Goal: Entertainment & Leisure: Consume media (video, audio)

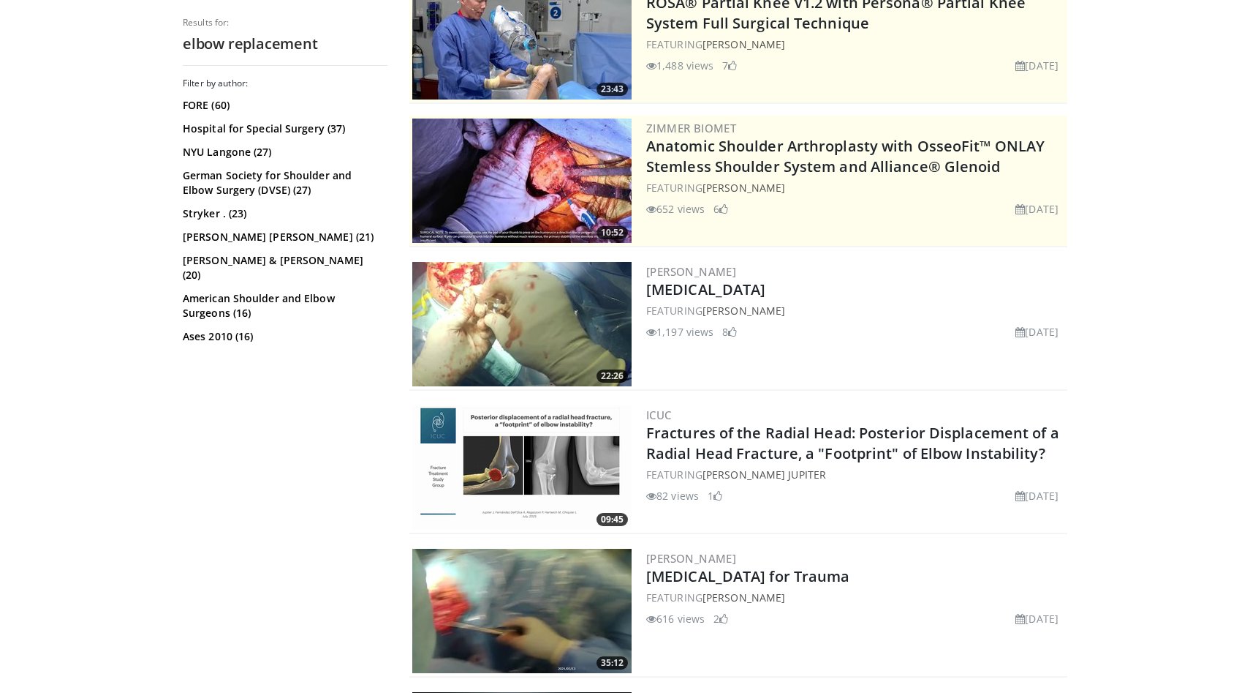
scroll to position [229, 0]
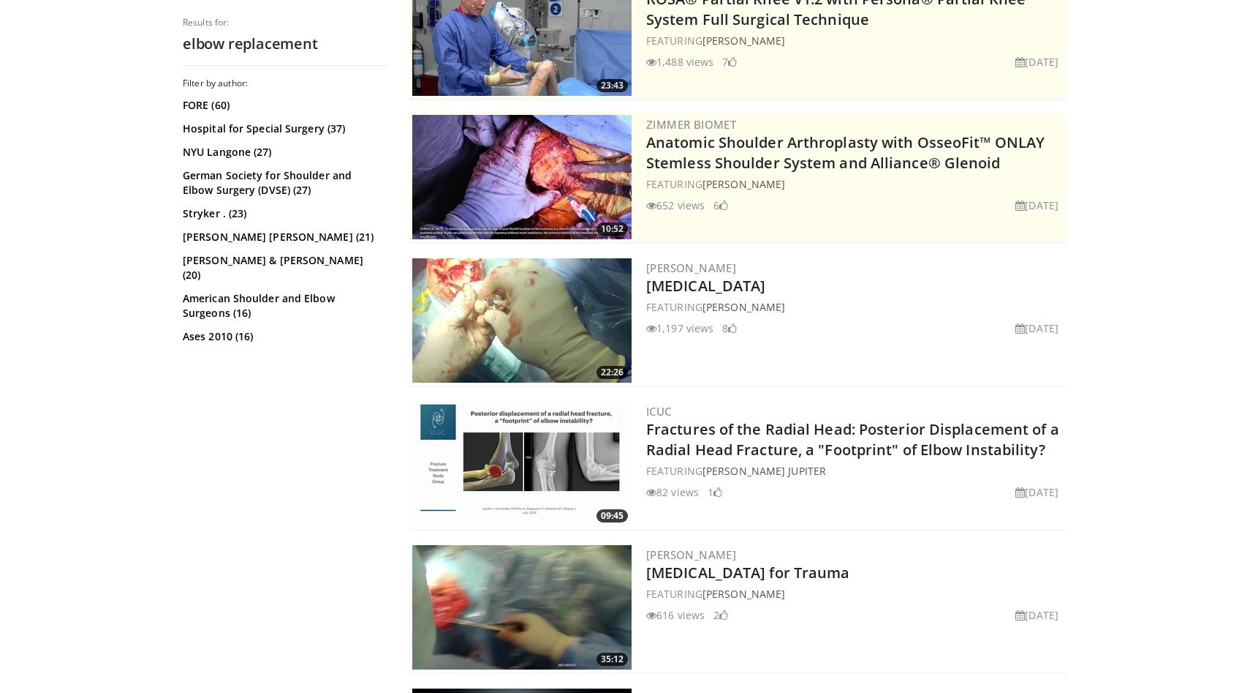
drag, startPoint x: 0, startPoint y: 0, endPoint x: 537, endPoint y: 307, distance: 618.4
click at [537, 307] on img at bounding box center [521, 320] width 219 height 124
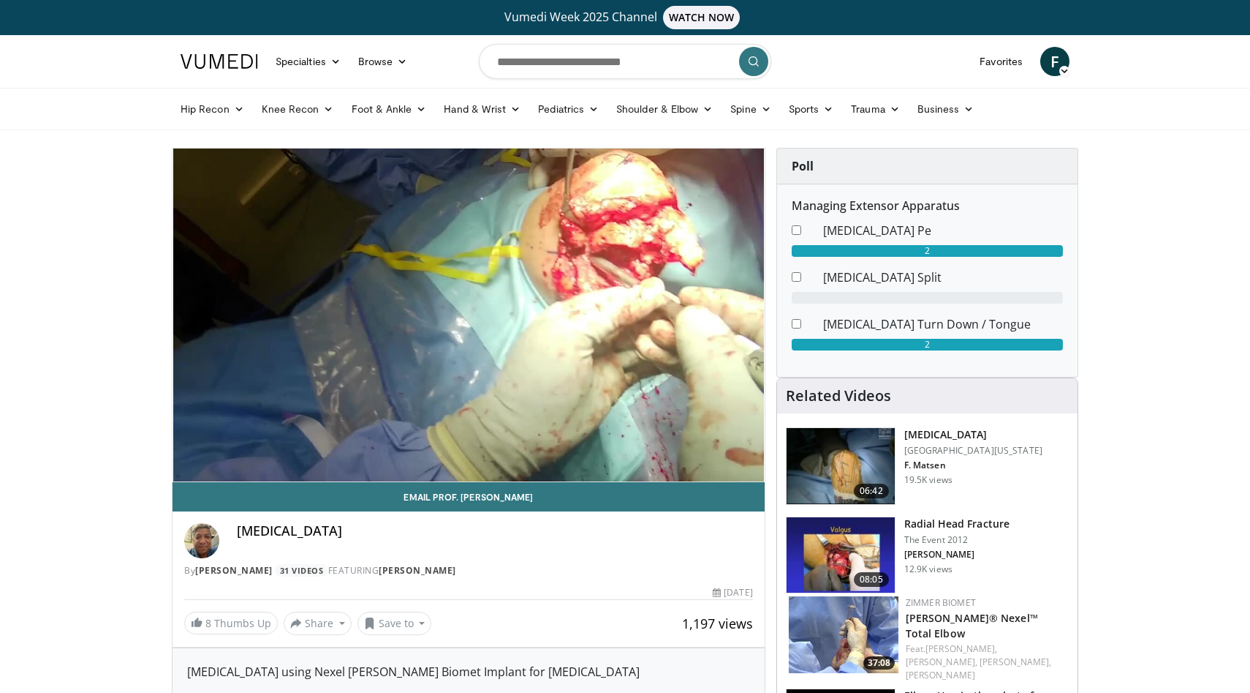
click at [192, 445] on div "10 seconds Tap to unmute" at bounding box center [469, 314] width 592 height 333
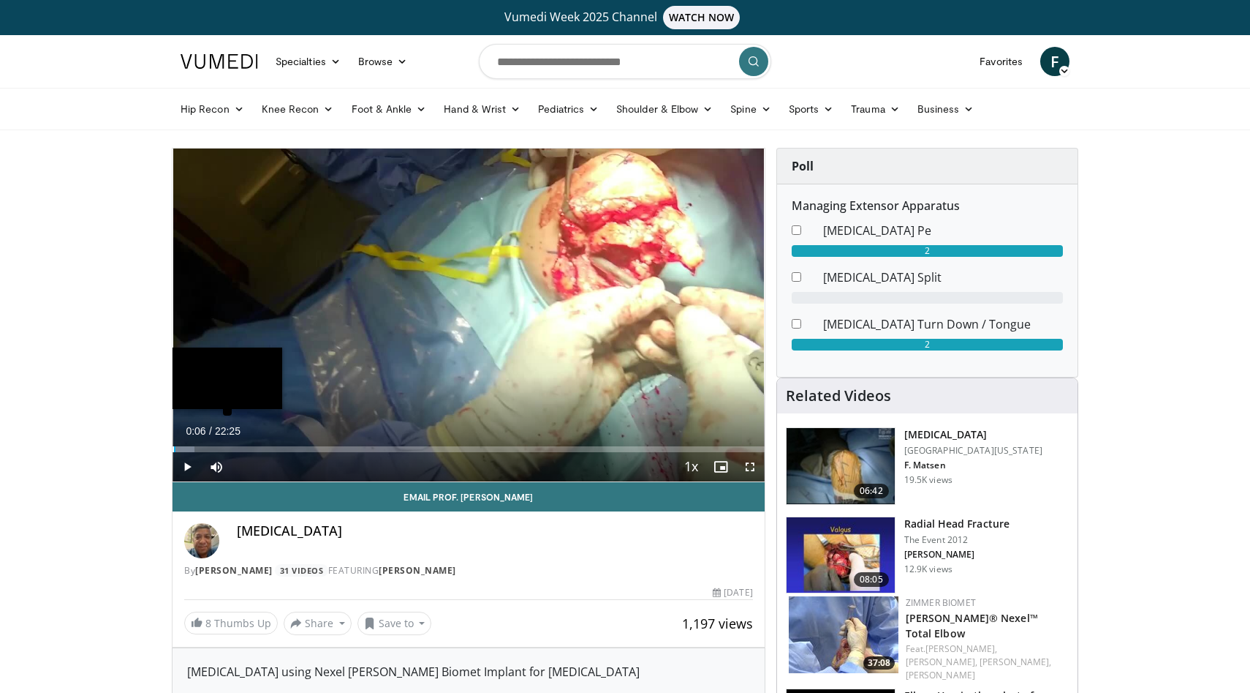
drag, startPoint x: 0, startPoint y: 0, endPoint x: 189, endPoint y: 446, distance: 484.3
click at [189, 446] on div "Loaded : 3.68% 00:06" at bounding box center [469, 449] width 592 height 6
click at [176, 449] on div "00:38" at bounding box center [181, 449] width 17 height 6
drag, startPoint x: 189, startPoint y: 446, endPoint x: 188, endPoint y: 467, distance: 21.2
click at [188, 467] on span "Video Player" at bounding box center [187, 466] width 29 height 29
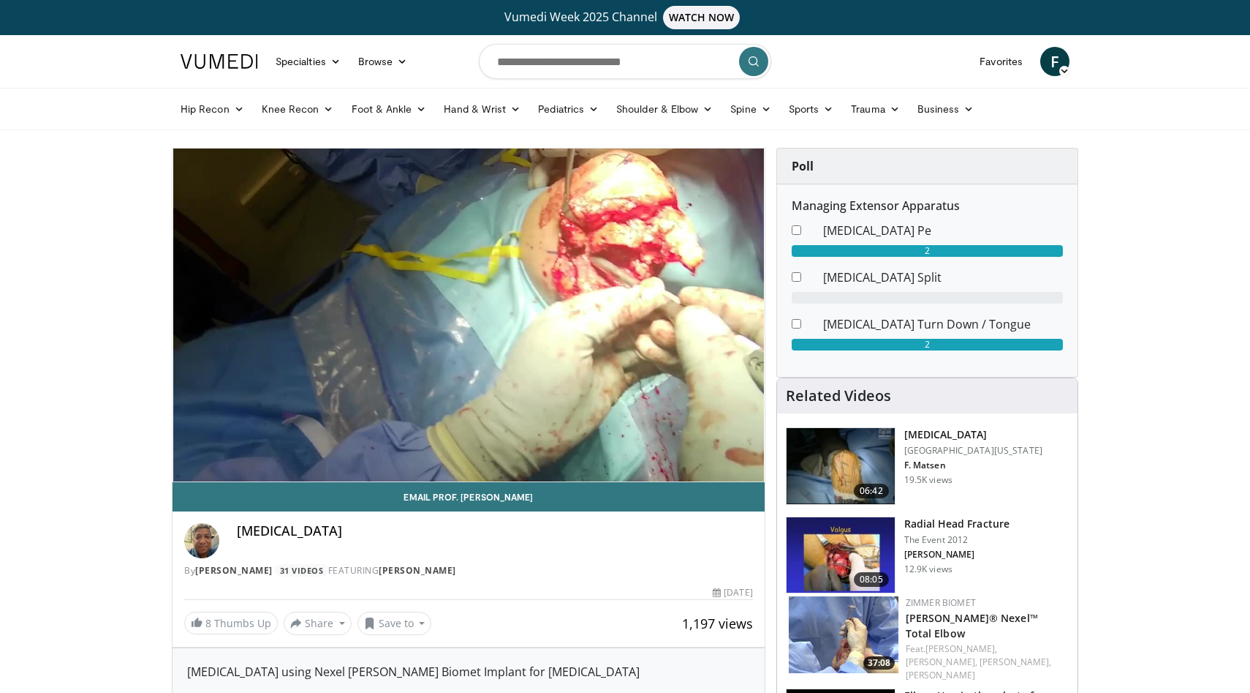
click at [238, 432] on div "10 seconds Tap to unmute" at bounding box center [469, 314] width 592 height 333
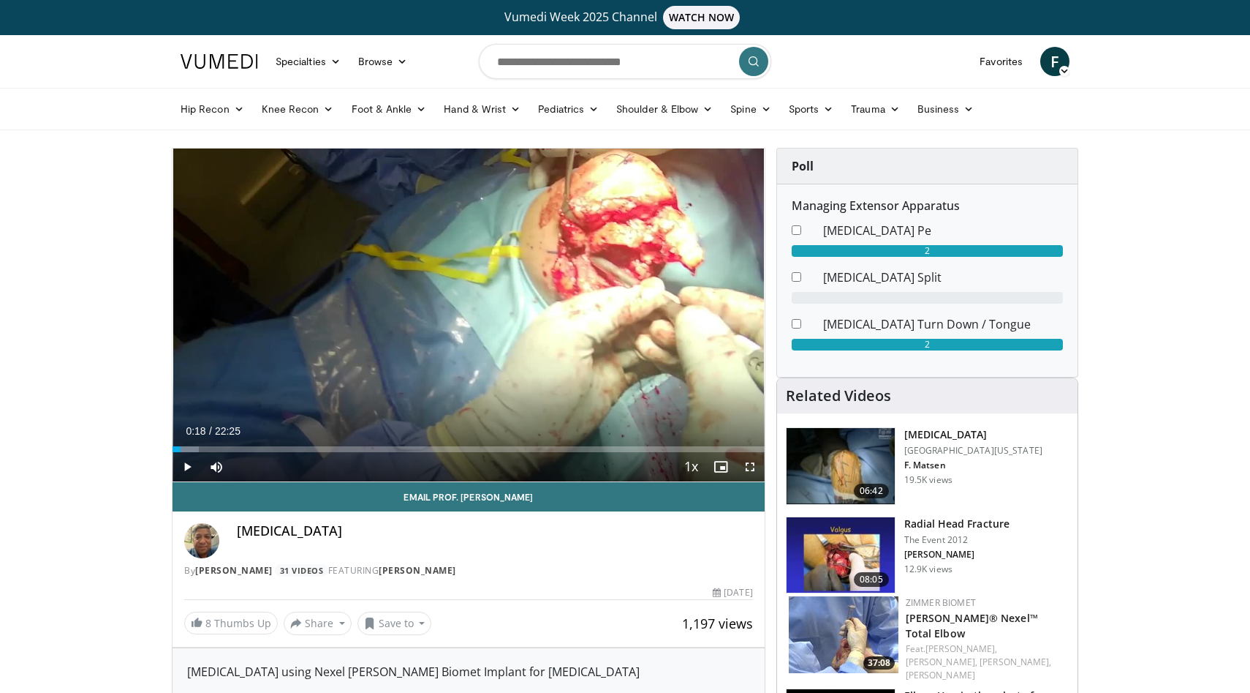
click at [181, 450] on div "Progress Bar" at bounding box center [186, 449] width 26 height 6
drag, startPoint x: 188, startPoint y: 467, endPoint x: 167, endPoint y: 452, distance: 26.2
drag, startPoint x: 167, startPoint y: 452, endPoint x: 190, endPoint y: 464, distance: 26.5
click at [190, 464] on span "Video Player" at bounding box center [187, 466] width 29 height 29
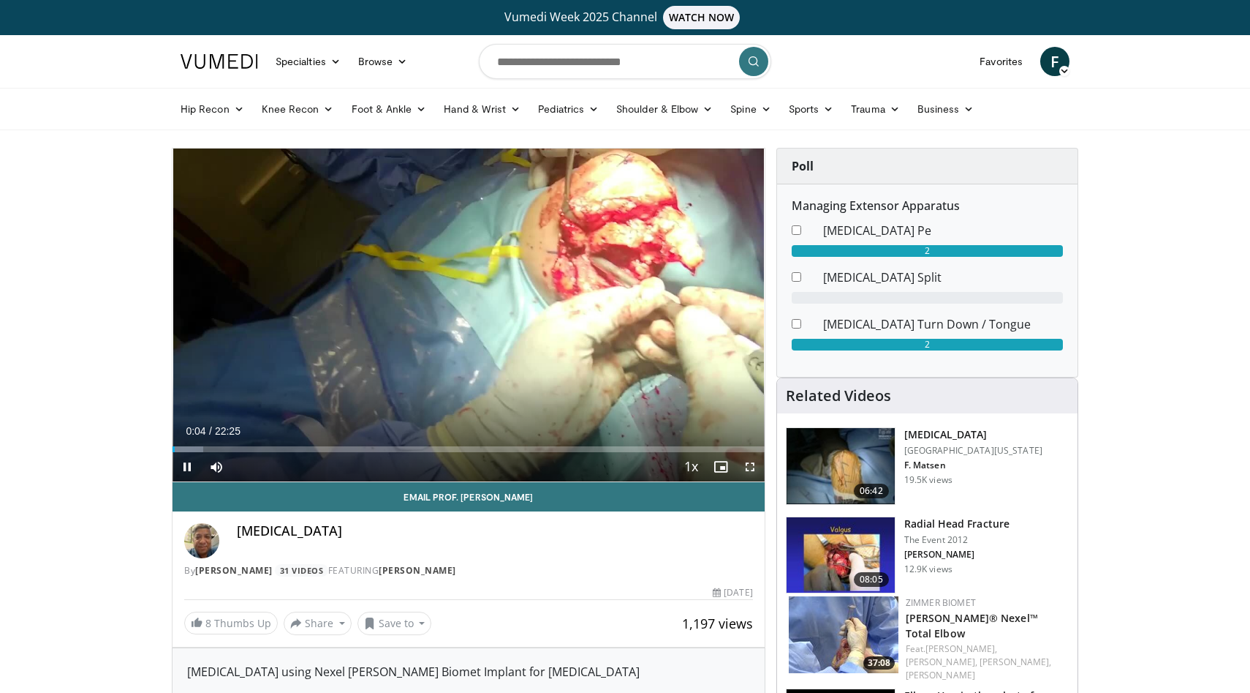
drag, startPoint x: 190, startPoint y: 464, endPoint x: 751, endPoint y: 462, distance: 560.9
click at [751, 462] on span "Video Player" at bounding box center [750, 466] width 29 height 29
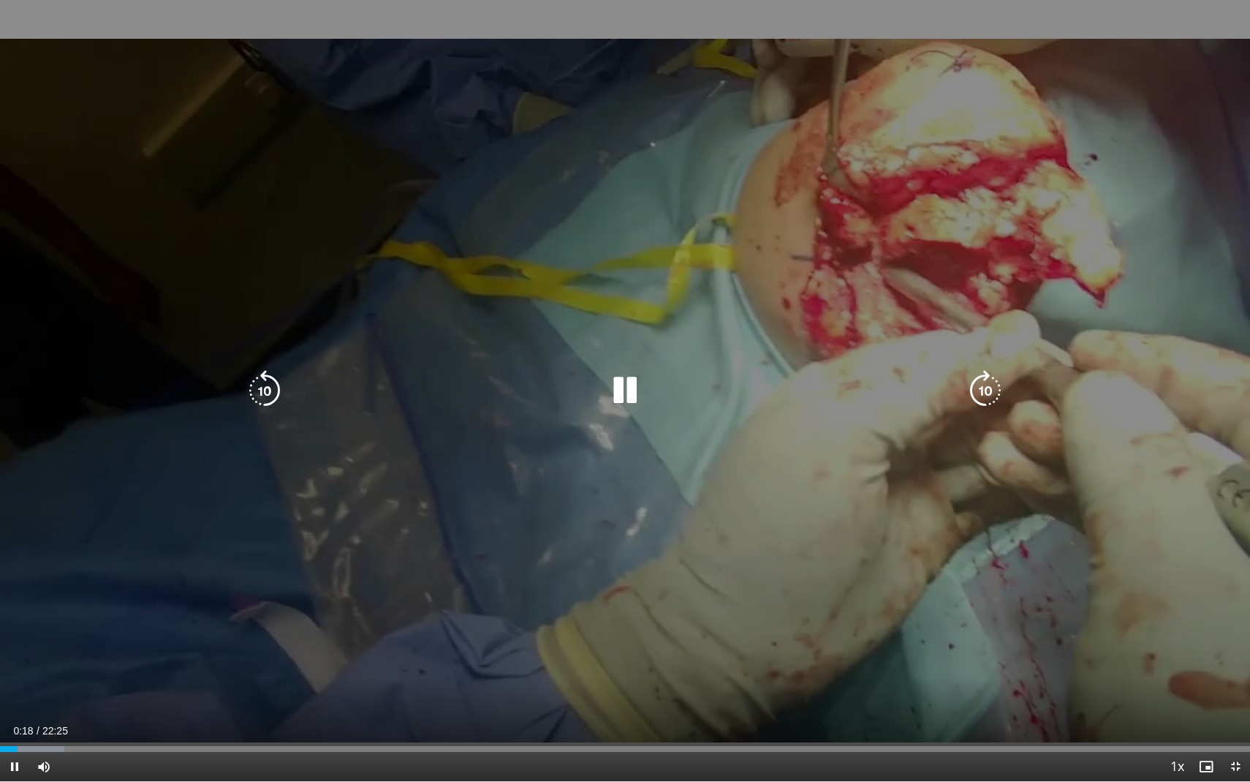
click at [612, 396] on icon "Video Player" at bounding box center [625, 390] width 41 height 41
click at [619, 388] on icon "Video Player" at bounding box center [625, 390] width 41 height 41
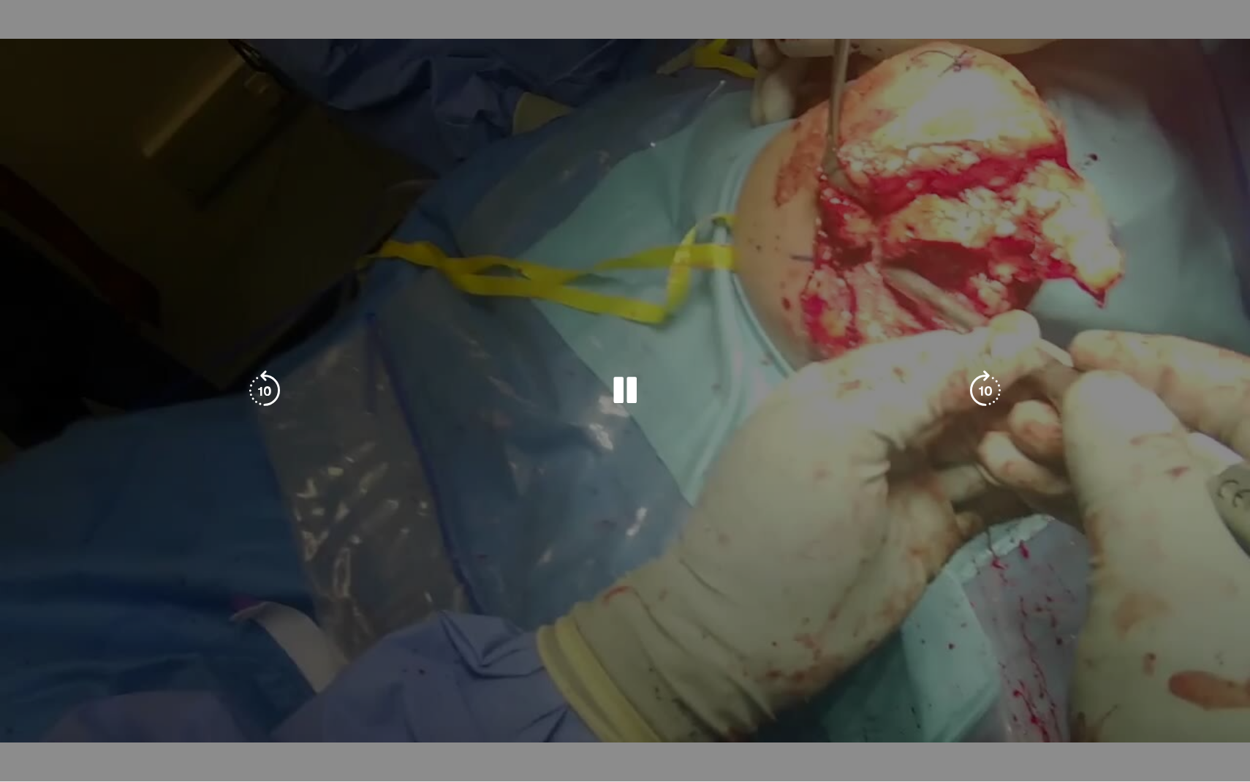
drag, startPoint x: 619, startPoint y: 388, endPoint x: 583, endPoint y: 386, distance: 35.9
click at [583, 386] on div "10 seconds Tap to unmute" at bounding box center [625, 390] width 1250 height 781
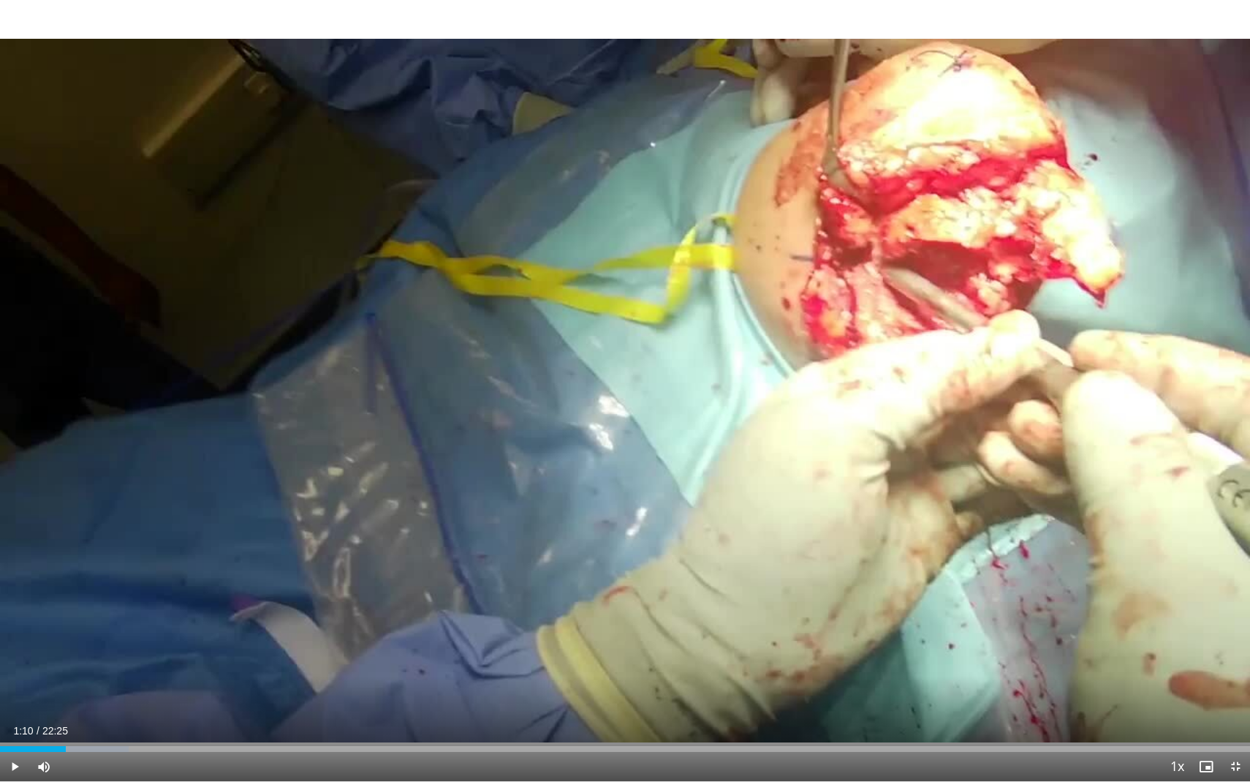
drag, startPoint x: 583, startPoint y: 386, endPoint x: 268, endPoint y: 445, distance: 319.8
click at [268, 445] on div "10 seconds Tap to unmute" at bounding box center [625, 390] width 1250 height 781
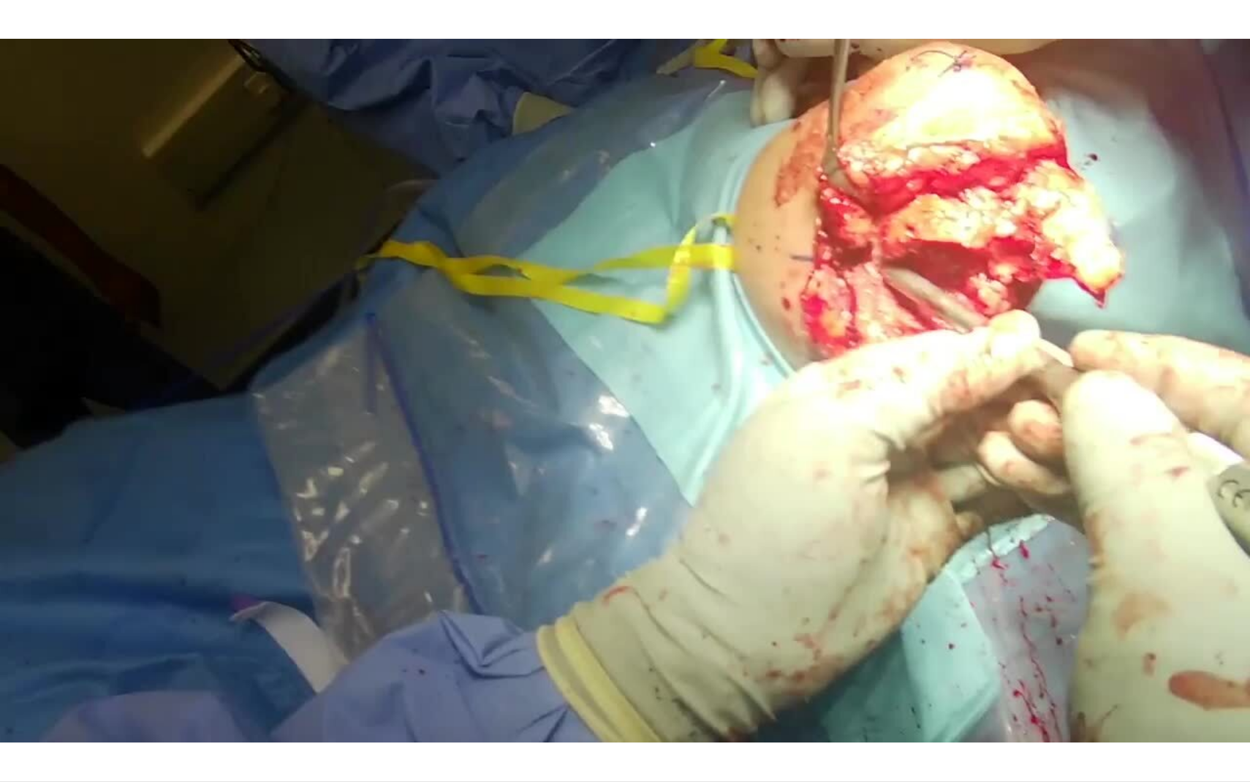
drag, startPoint x: 268, startPoint y: 445, endPoint x: 298, endPoint y: 351, distance: 98.1
click at [298, 351] on div "10 seconds Tap to unmute" at bounding box center [625, 390] width 1250 height 781
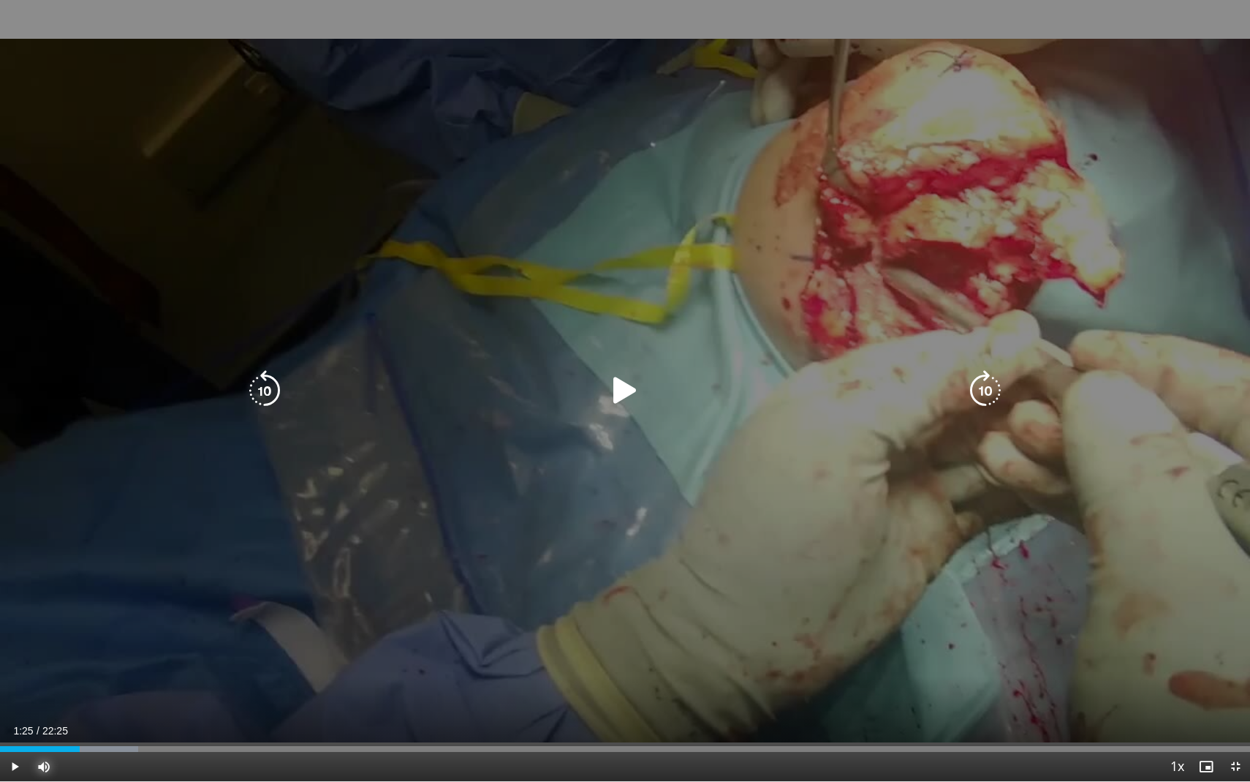
click at [41, 692] on span "Video Player" at bounding box center [43, 766] width 29 height 29
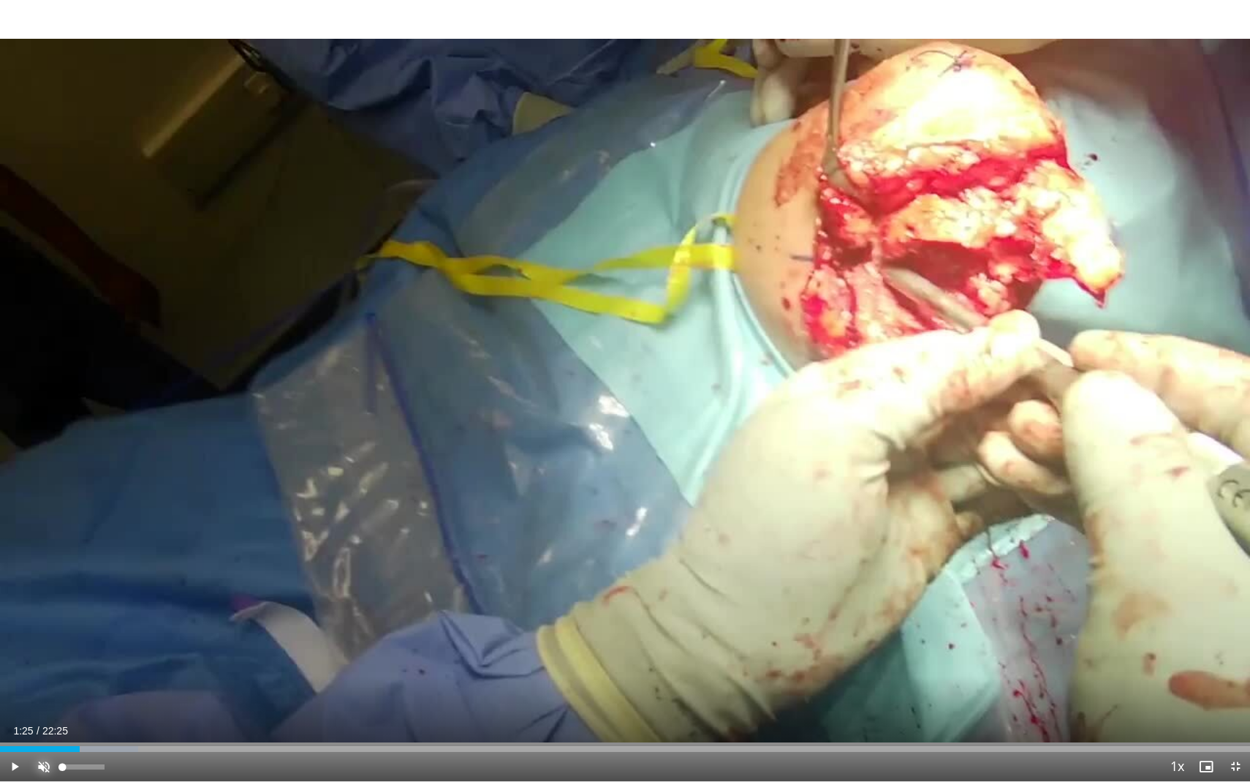
click at [62, 692] on div "Volume Level" at bounding box center [62, 766] width 0 height 5
click at [45, 692] on span "Video Player" at bounding box center [43, 766] width 29 height 29
click at [383, 342] on div "10 seconds Tap to unmute" at bounding box center [625, 390] width 1250 height 781
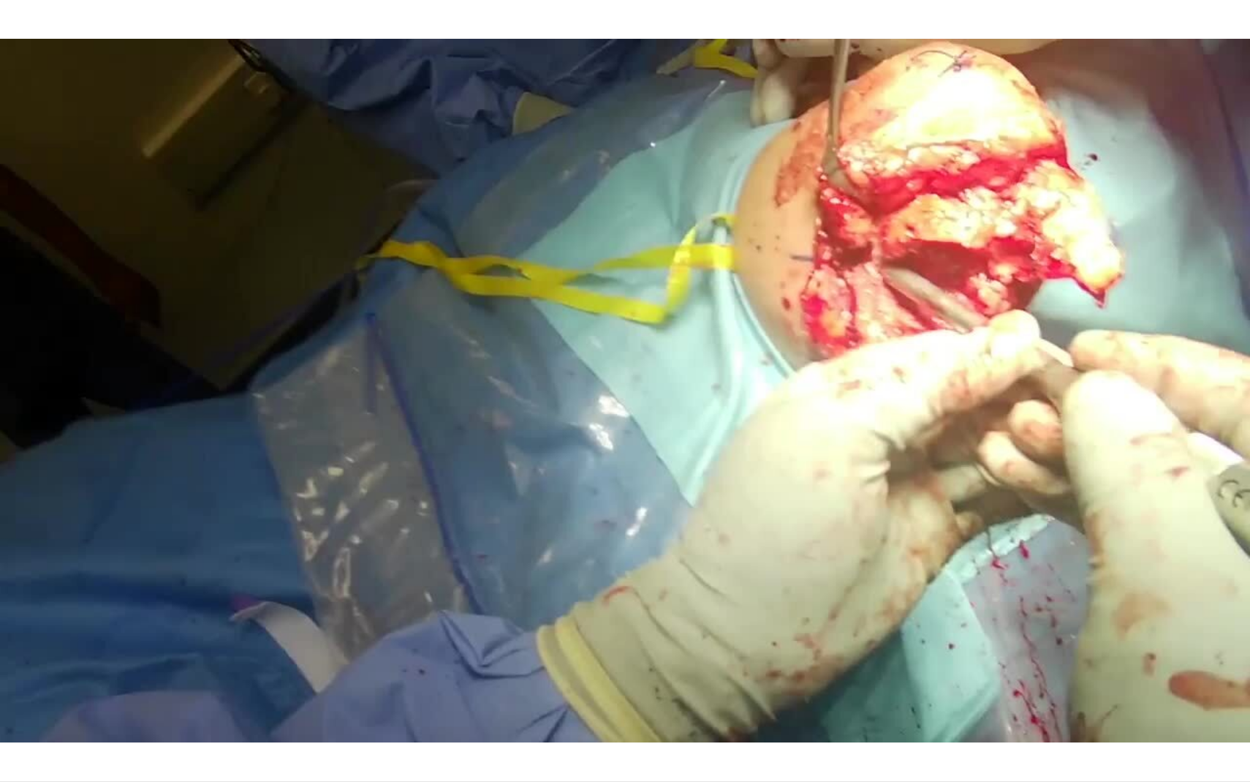
click at [219, 200] on div "10 seconds Tap to unmute" at bounding box center [625, 390] width 1250 height 781
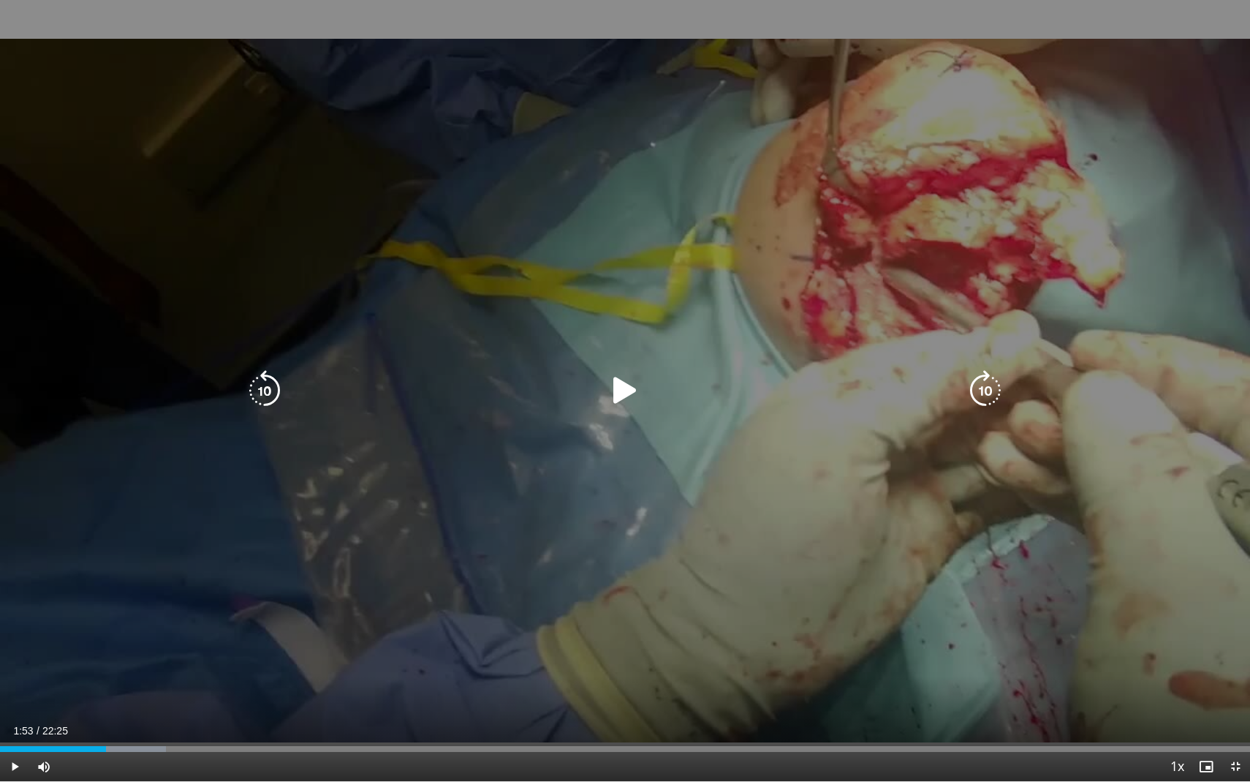
click at [424, 197] on div "10 seconds Tap to unmute" at bounding box center [625, 390] width 1250 height 781
